Goal: Task Accomplishment & Management: Manage account settings

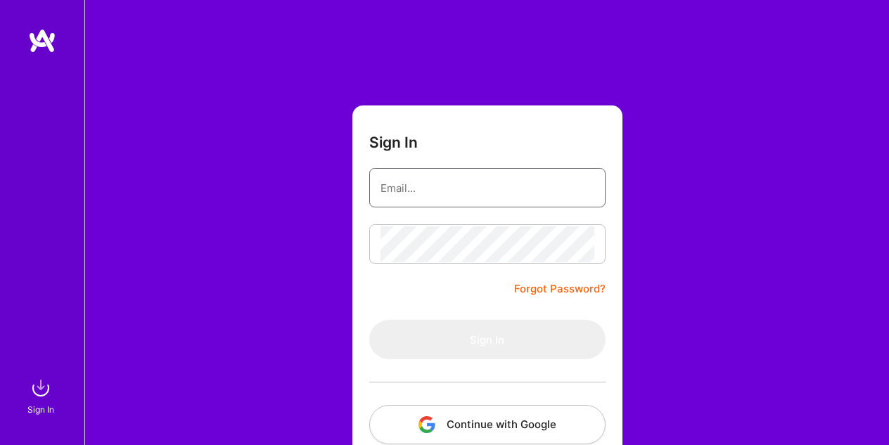
type input "[EMAIL_ADDRESS][DOMAIN_NAME]"
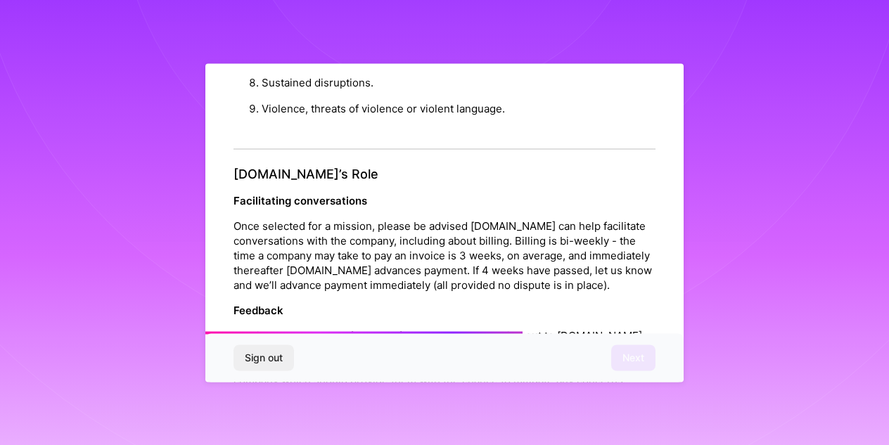
scroll to position [1617, 0]
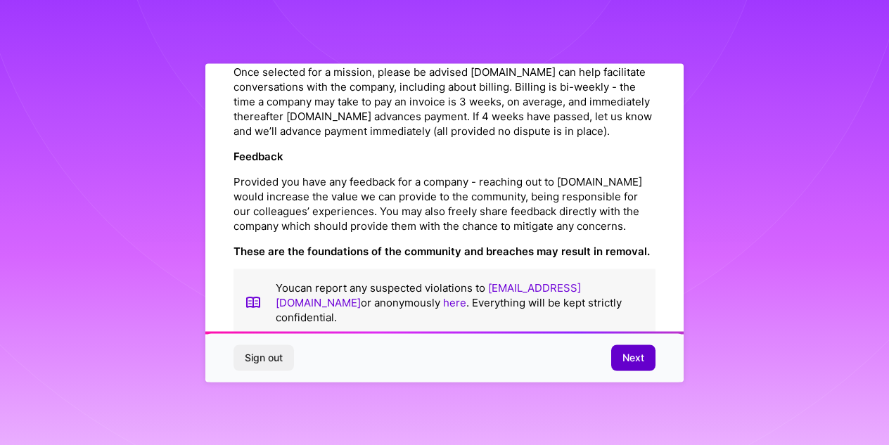
click at [633, 356] on span "Next" at bounding box center [634, 358] width 22 height 14
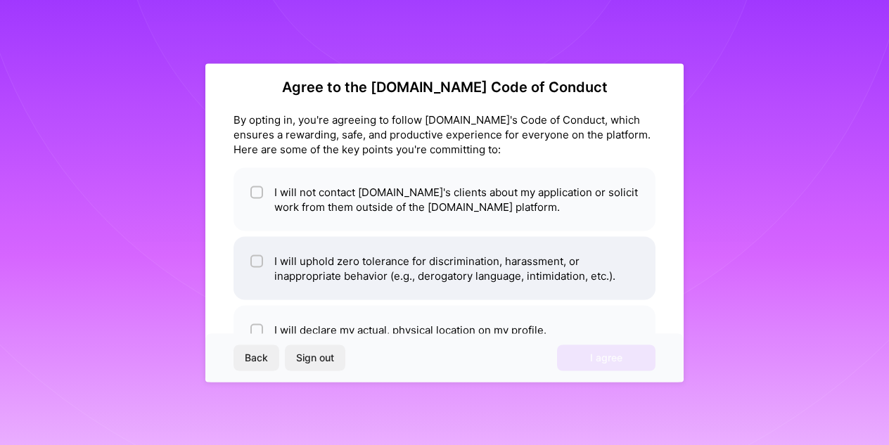
scroll to position [0, 0]
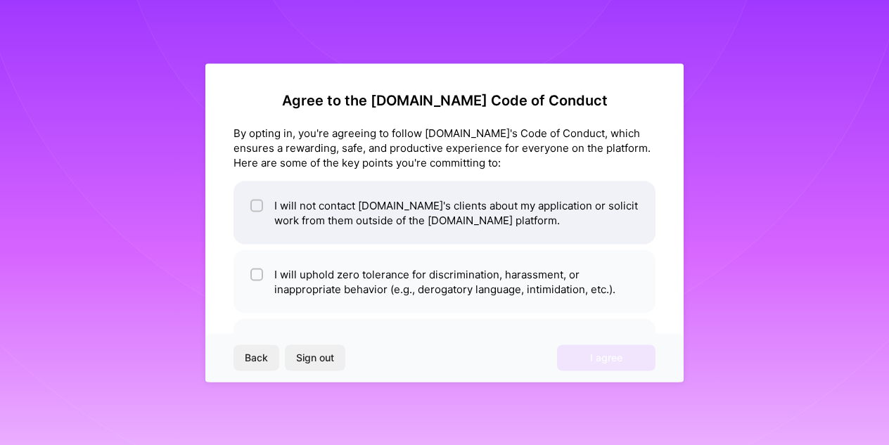
click at [531, 217] on li "I will not contact [DOMAIN_NAME]'s clients about my application or solicit work…" at bounding box center [445, 212] width 422 height 63
checkbox input "true"
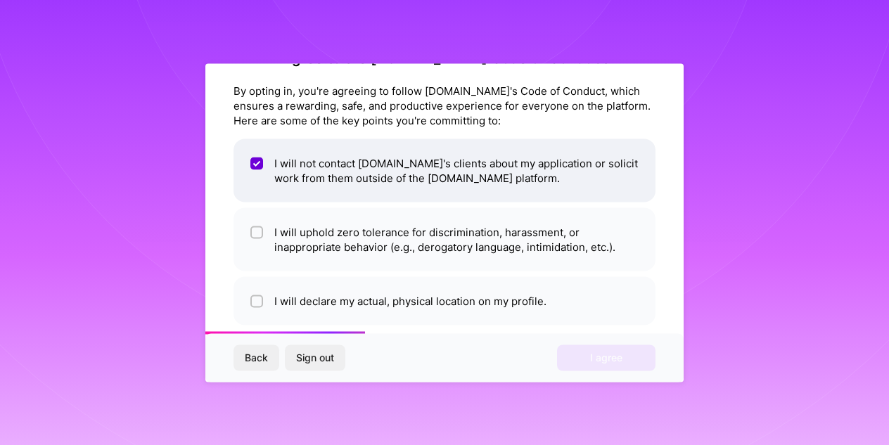
scroll to position [61, 0]
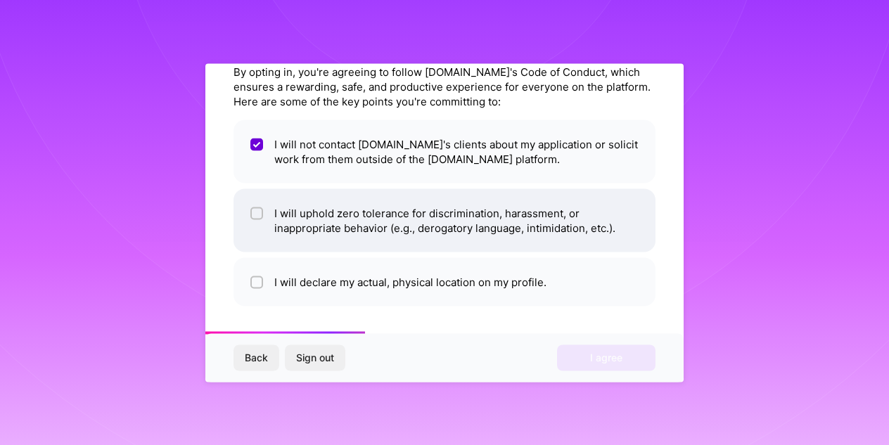
click at [512, 227] on li "I will uphold zero tolerance for discrimination, harassment, or inappropriate b…" at bounding box center [445, 220] width 422 height 63
checkbox input "true"
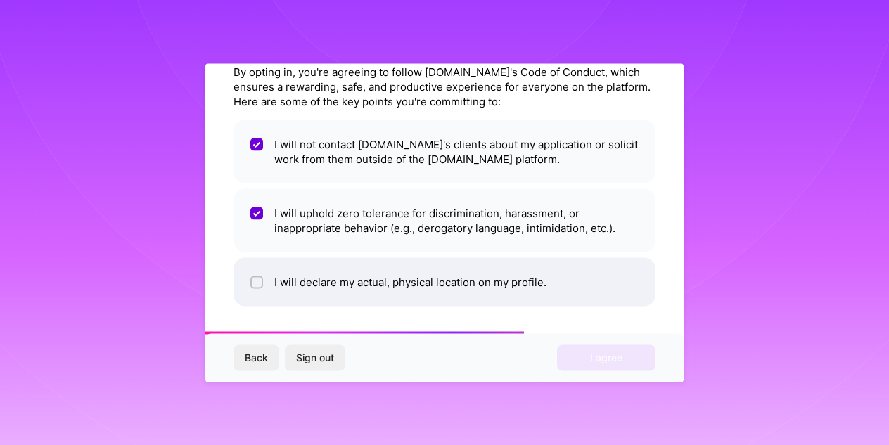
click at [486, 293] on li "I will declare my actual, physical location on my profile." at bounding box center [445, 282] width 422 height 49
checkbox input "true"
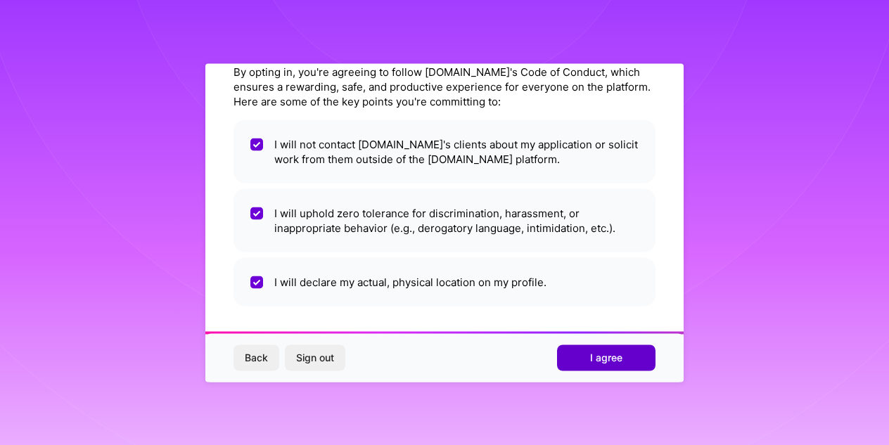
click at [604, 357] on span "I agree" at bounding box center [606, 358] width 32 height 14
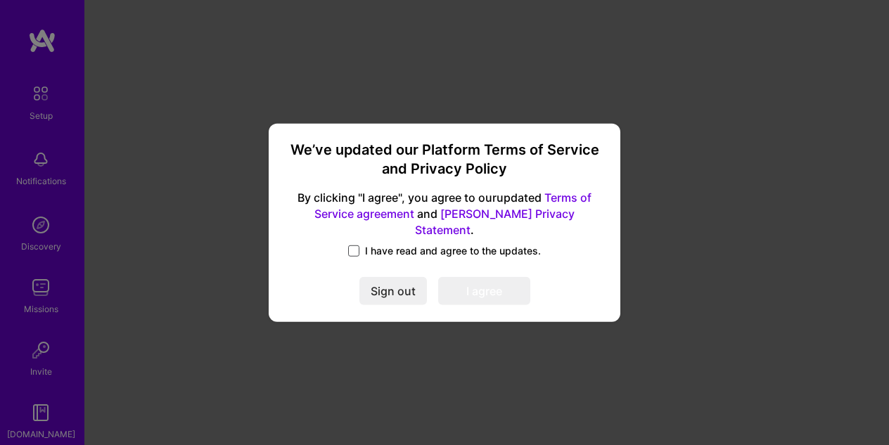
click at [359, 246] on span at bounding box center [353, 251] width 11 height 11
click at [0, 0] on input "I have read and agree to the updates." at bounding box center [0, 0] width 0 height 0
click at [496, 287] on button "I agree" at bounding box center [484, 291] width 92 height 28
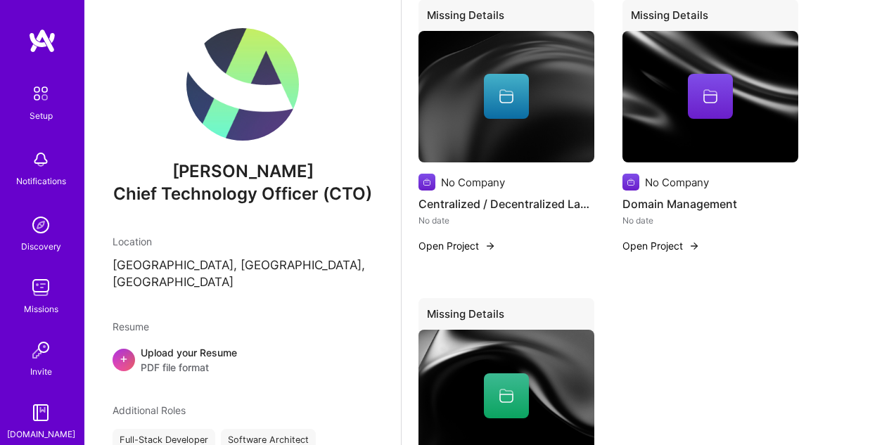
scroll to position [448, 0]
